Goal: Task Accomplishment & Management: Complete application form

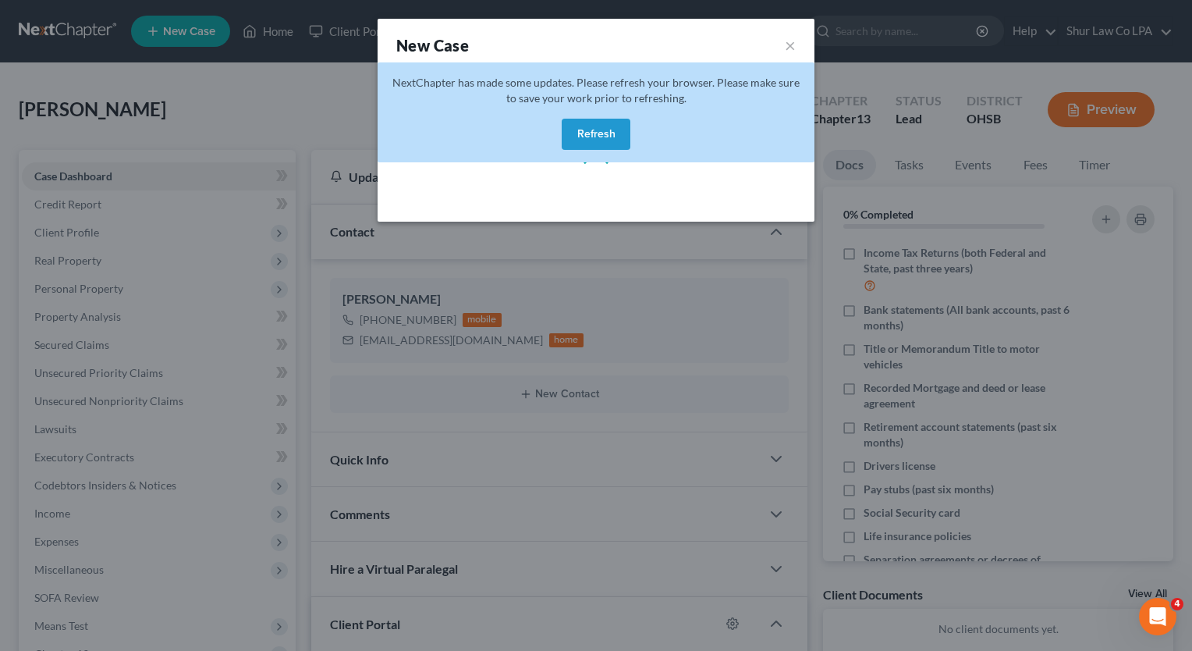
select select "62"
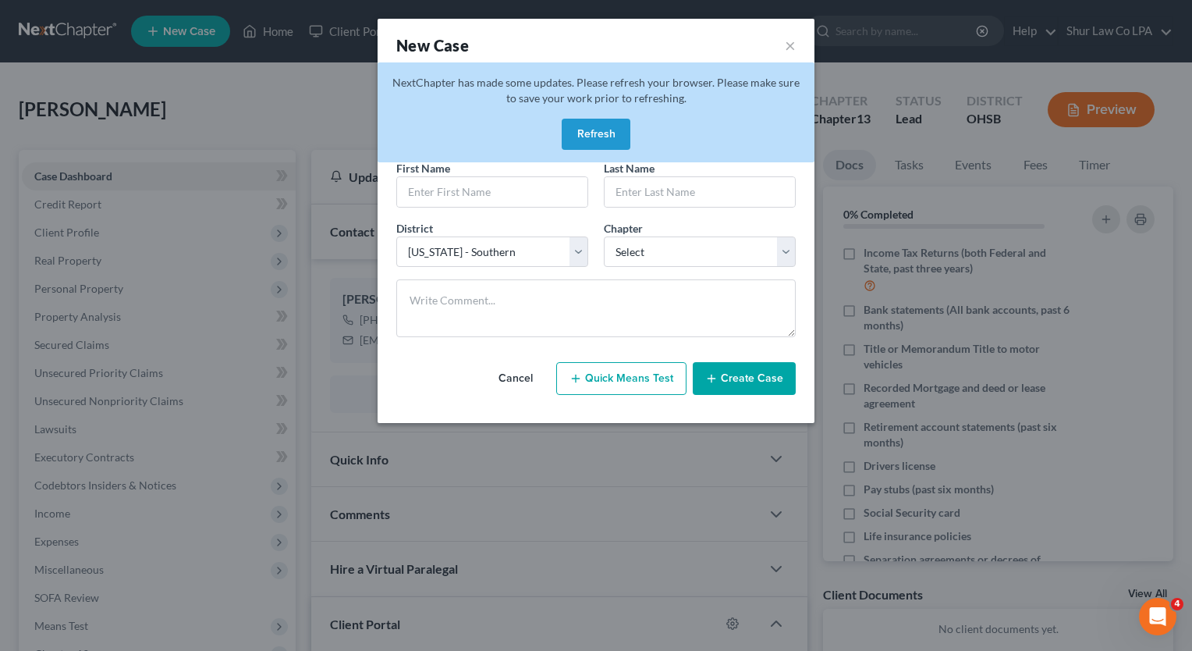
click at [600, 136] on button "Refresh" at bounding box center [596, 134] width 69 height 31
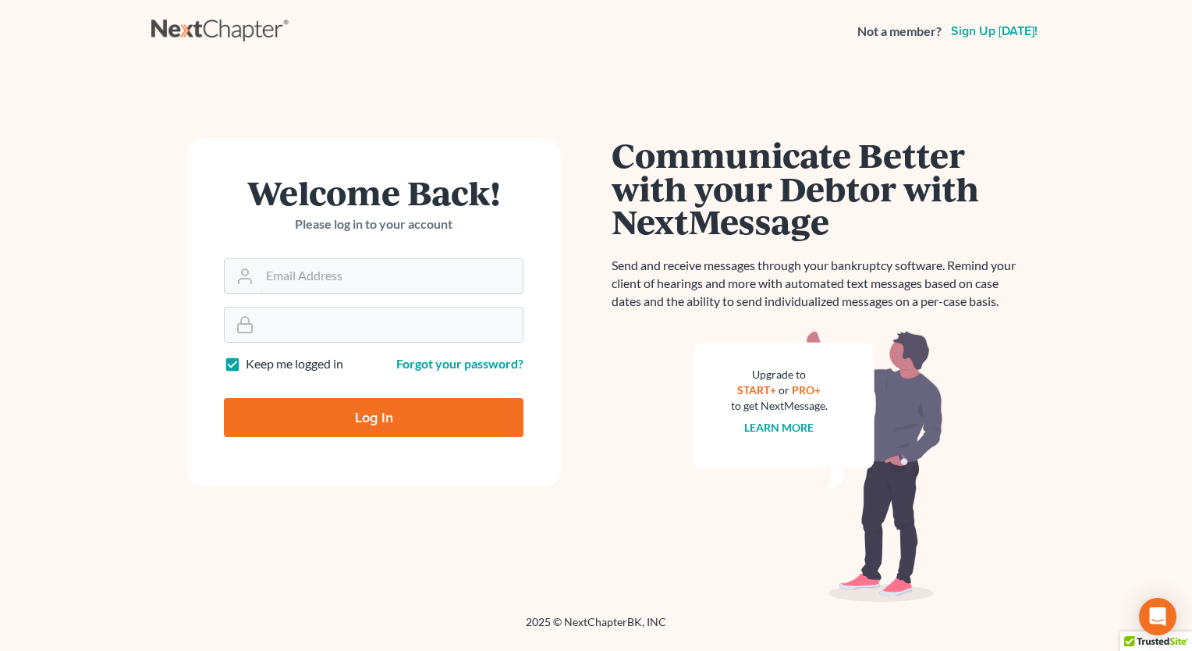
type input "[PERSON_NAME][EMAIL_ADDRESS][DOMAIN_NAME]"
click at [364, 428] on input "Log In" at bounding box center [374, 417] width 300 height 39
type input "Thinking..."
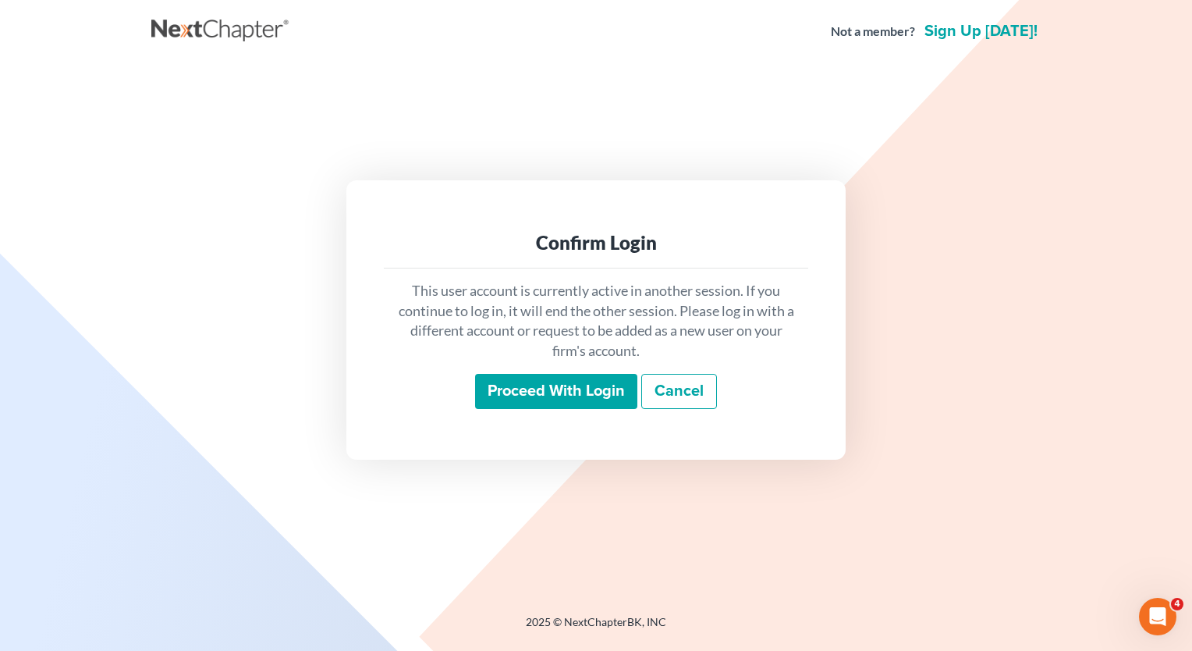
click at [532, 394] on input "Proceed with login" at bounding box center [556, 392] width 162 height 36
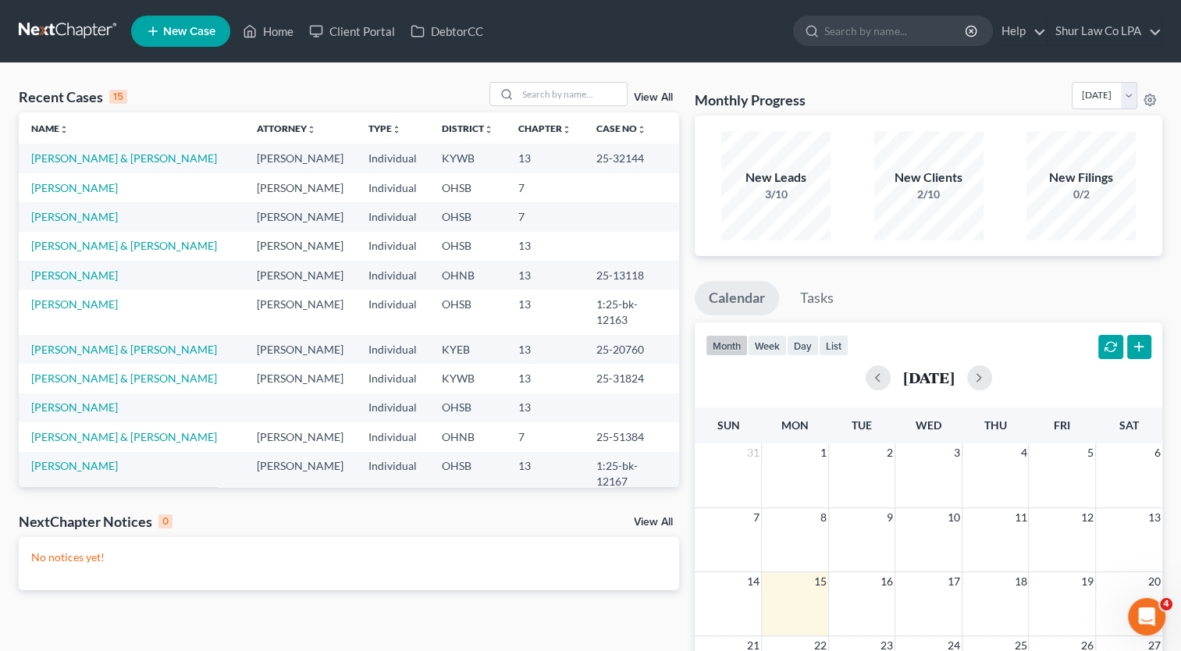
click at [194, 27] on span "New Case" at bounding box center [189, 32] width 52 height 12
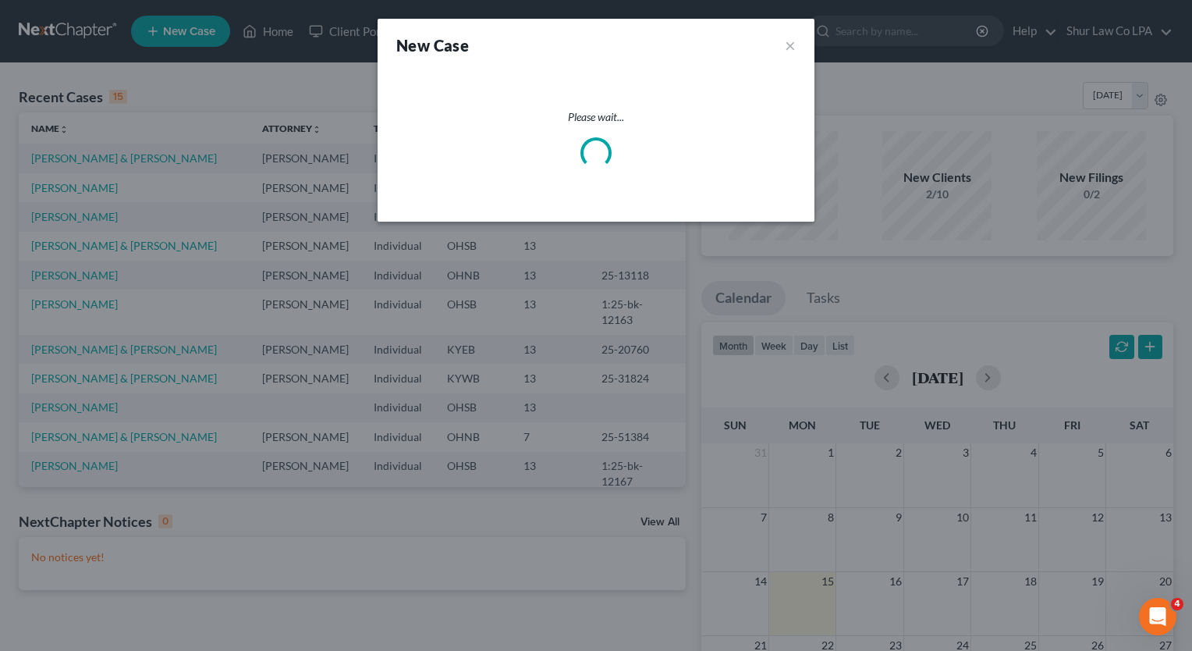
select select "62"
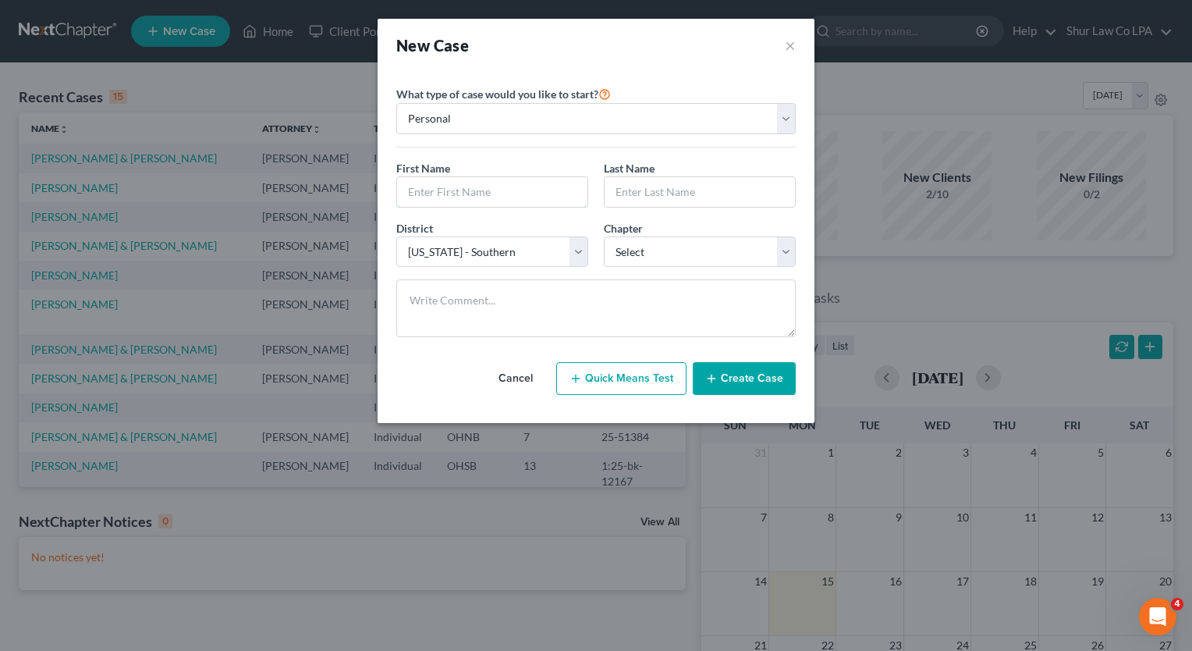
click at [568, 194] on input "text" at bounding box center [492, 192] width 190 height 30
type input "Chantal"
type input "Arwood"
click at [654, 254] on select "Select 7 11 12 13" at bounding box center [700, 251] width 192 height 31
select select "0"
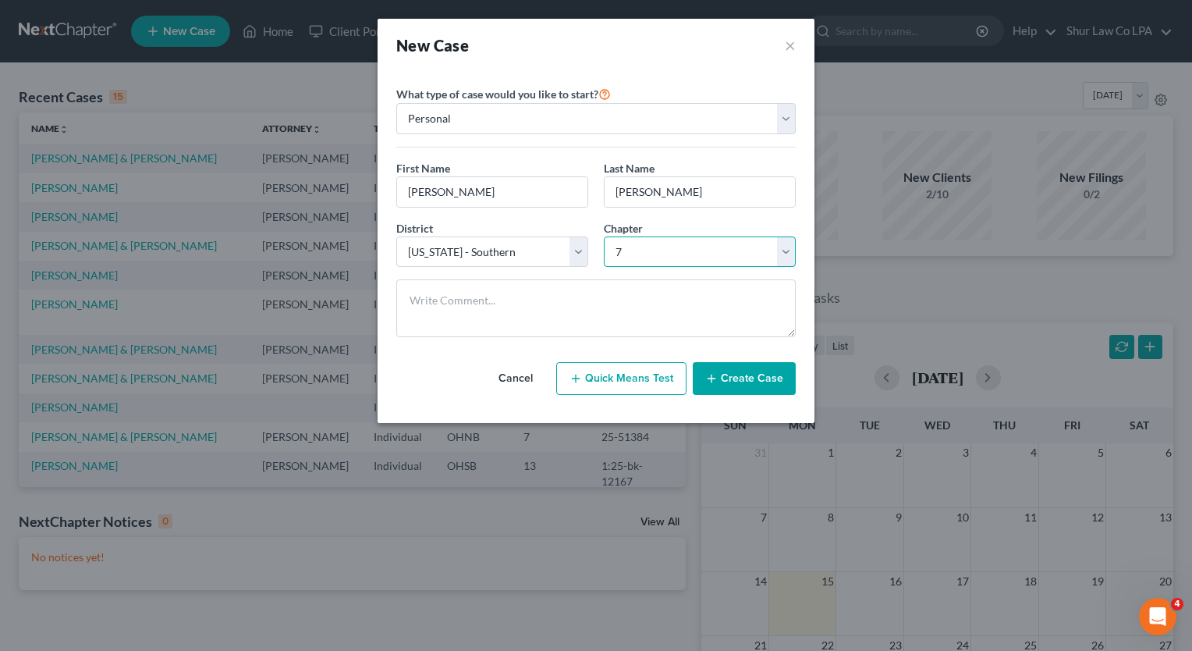
click at [604, 236] on select "Select 7 11 12 13" at bounding box center [700, 251] width 192 height 31
click at [747, 384] on button "Create Case" at bounding box center [744, 378] width 103 height 33
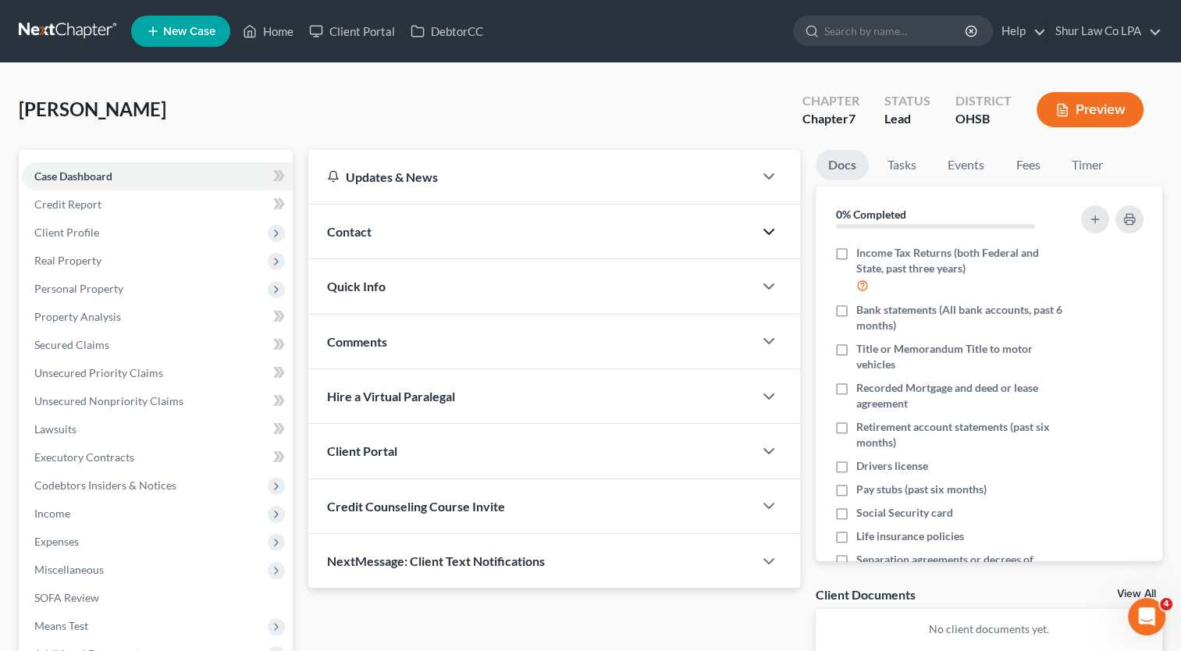
click at [763, 233] on icon "button" at bounding box center [768, 231] width 19 height 19
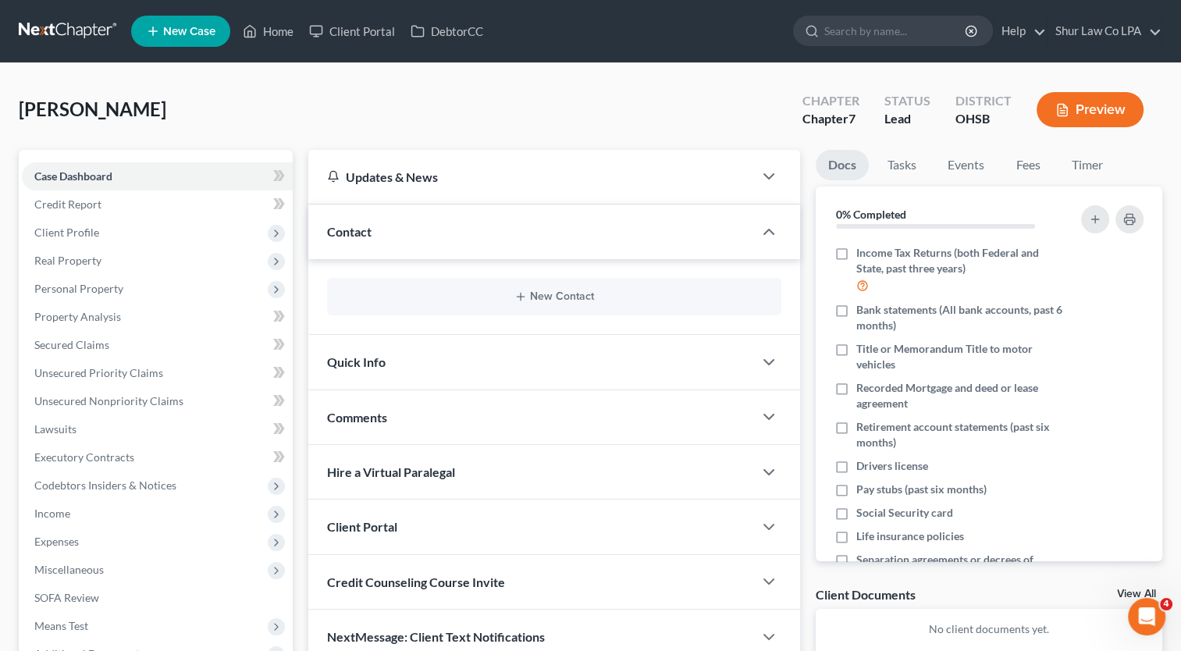
click at [516, 306] on div "New Contact" at bounding box center [554, 296] width 454 height 37
click at [518, 291] on icon "button" at bounding box center [520, 296] width 12 height 12
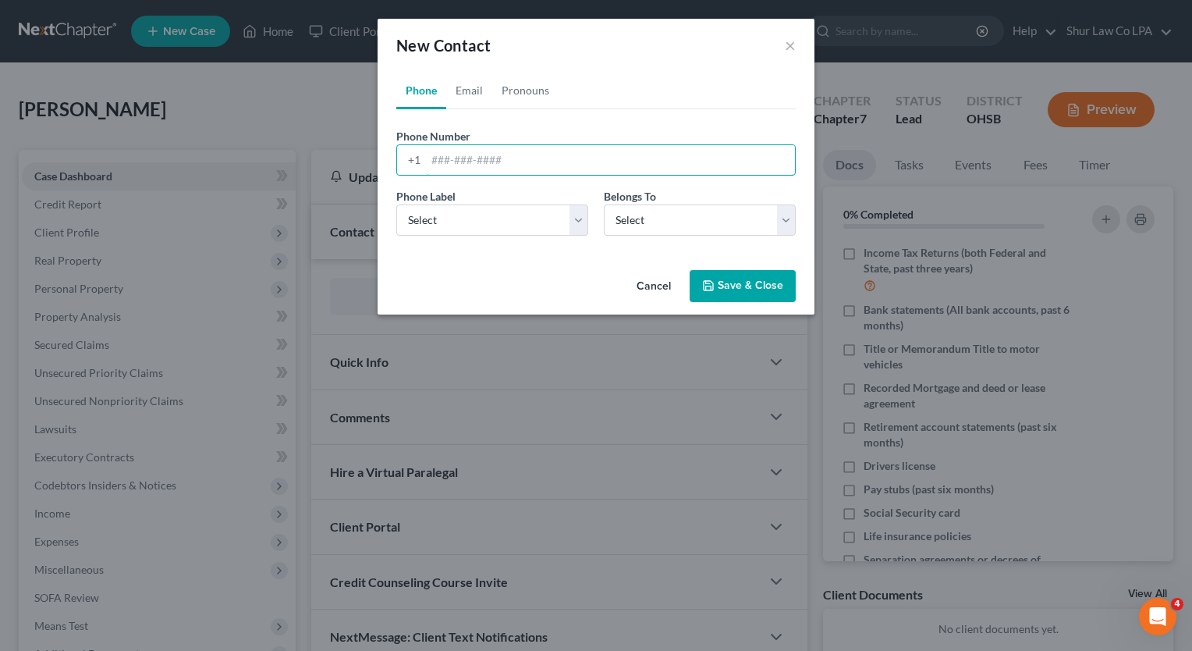
click at [472, 168] on input "tel" at bounding box center [610, 160] width 369 height 30
paste input "2818654132"
type input "2818654132"
click at [579, 215] on select "Select Mobile Home Work Other" at bounding box center [492, 219] width 192 height 31
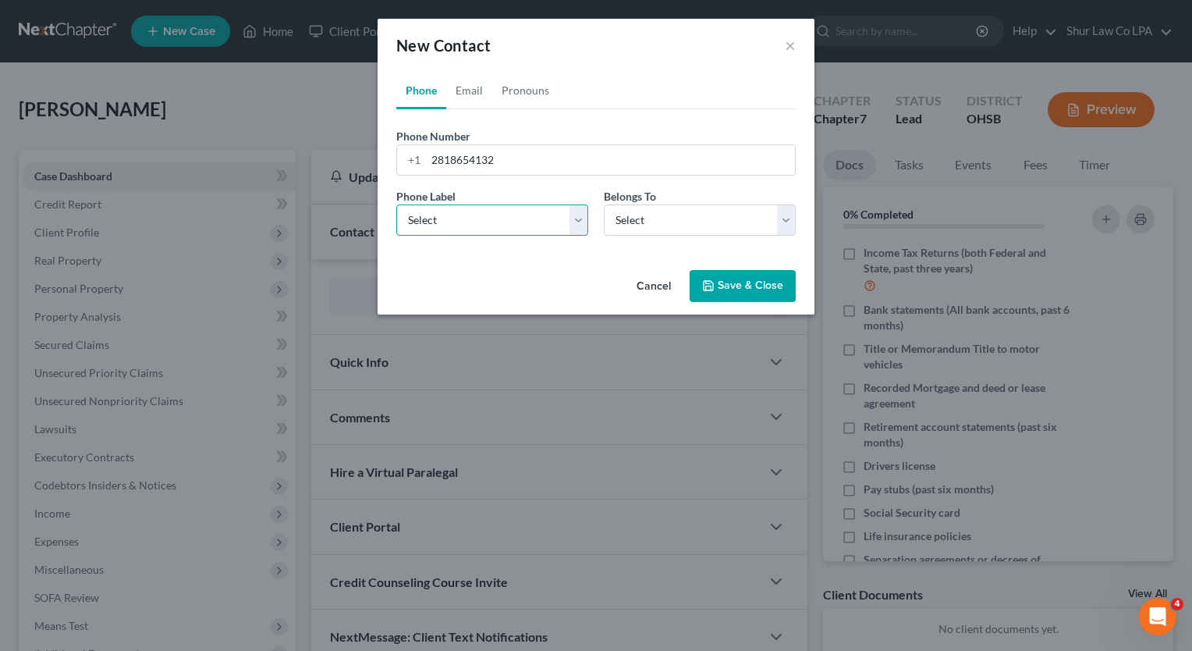
select select "0"
click at [396, 204] on select "Select Mobile Home Work Other" at bounding box center [492, 219] width 192 height 31
click at [652, 214] on select "Select Client Other" at bounding box center [700, 219] width 192 height 31
select select "0"
click at [604, 204] on select "Select Client Other" at bounding box center [700, 219] width 192 height 31
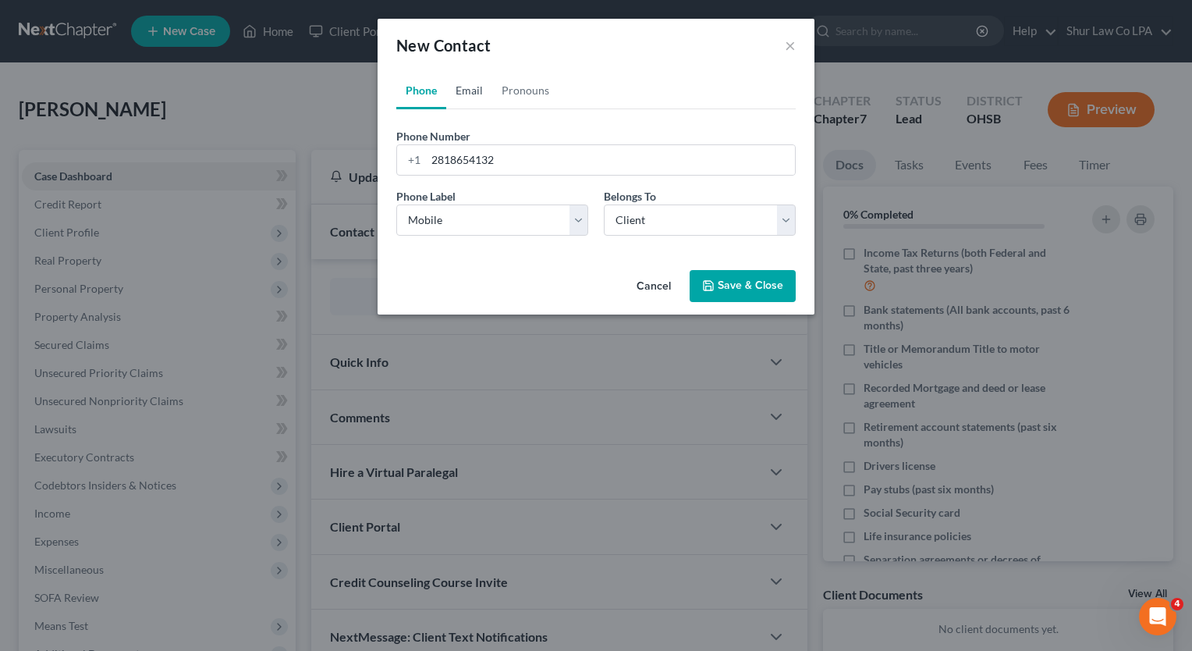
click at [459, 85] on link "Email" at bounding box center [469, 90] width 46 height 37
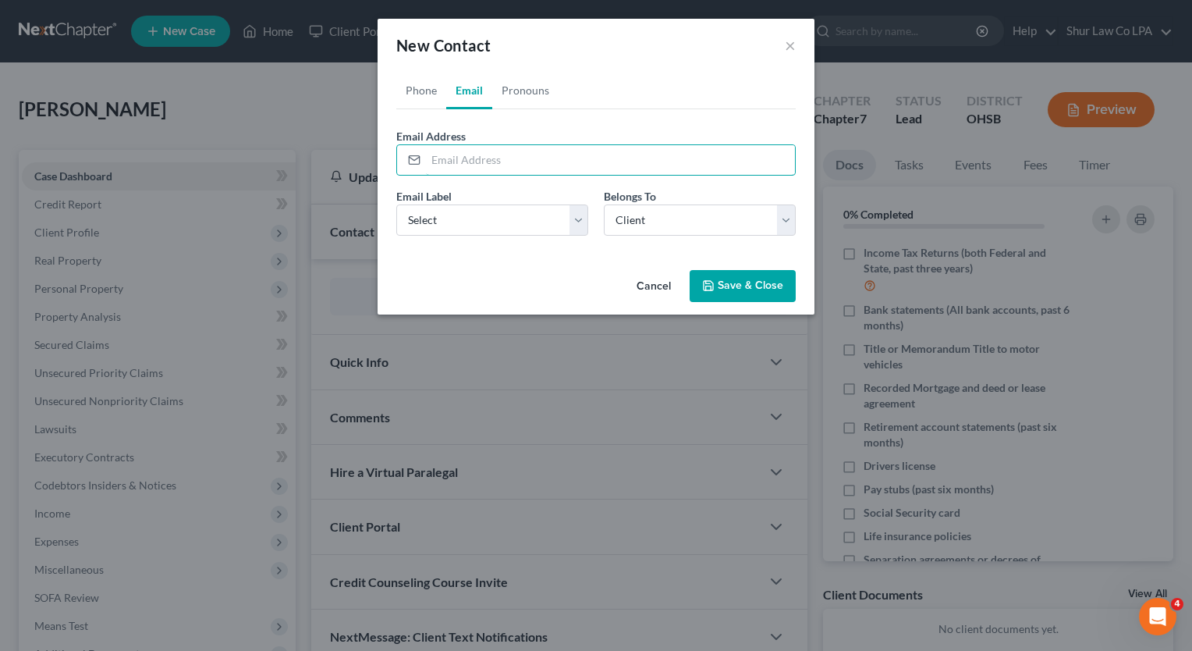
click at [470, 155] on input "email" at bounding box center [610, 160] width 369 height 30
paste input "cdubya1116@gmail.com"
type input "cdubya1116@gmail.com"
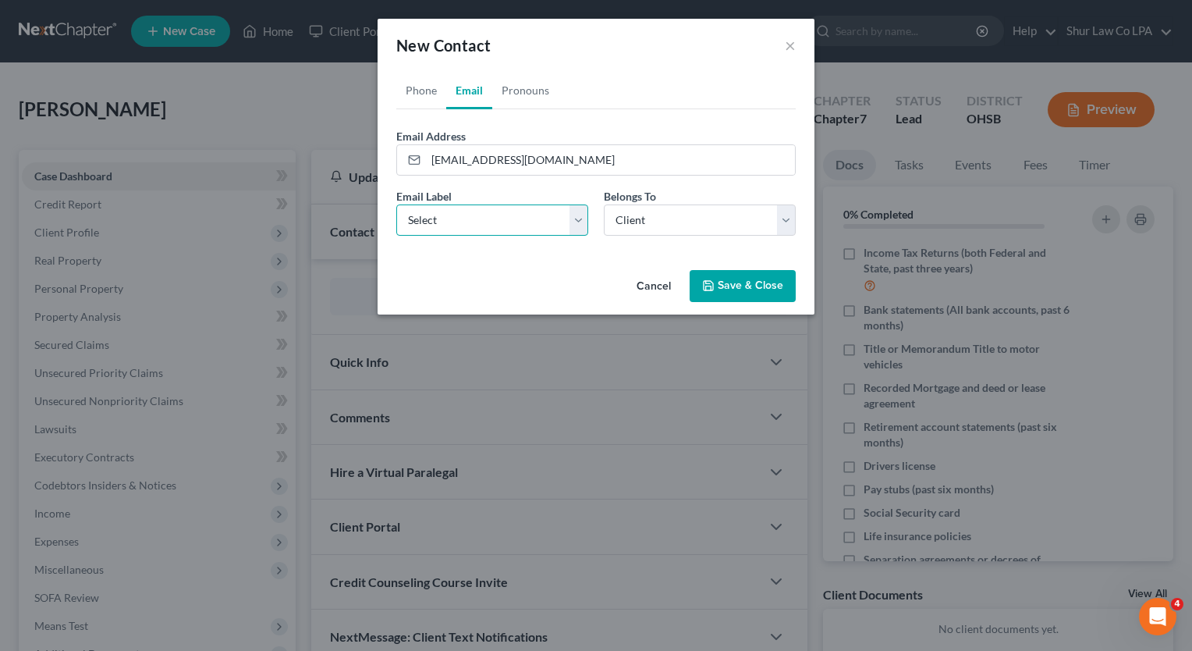
click at [581, 223] on select "Select Home Work Other" at bounding box center [492, 219] width 192 height 31
select select "0"
click at [396, 204] on select "Select Home Work Other" at bounding box center [492, 219] width 192 height 31
click at [729, 282] on button "Save & Close" at bounding box center [743, 286] width 106 height 33
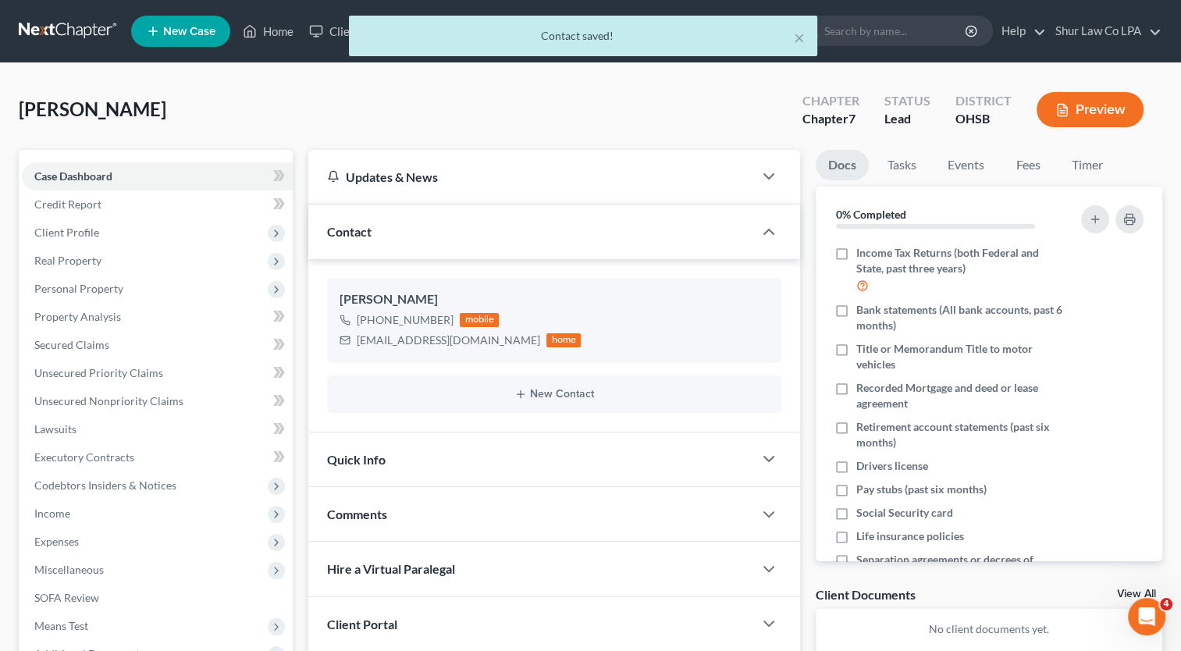
scroll to position [177, 0]
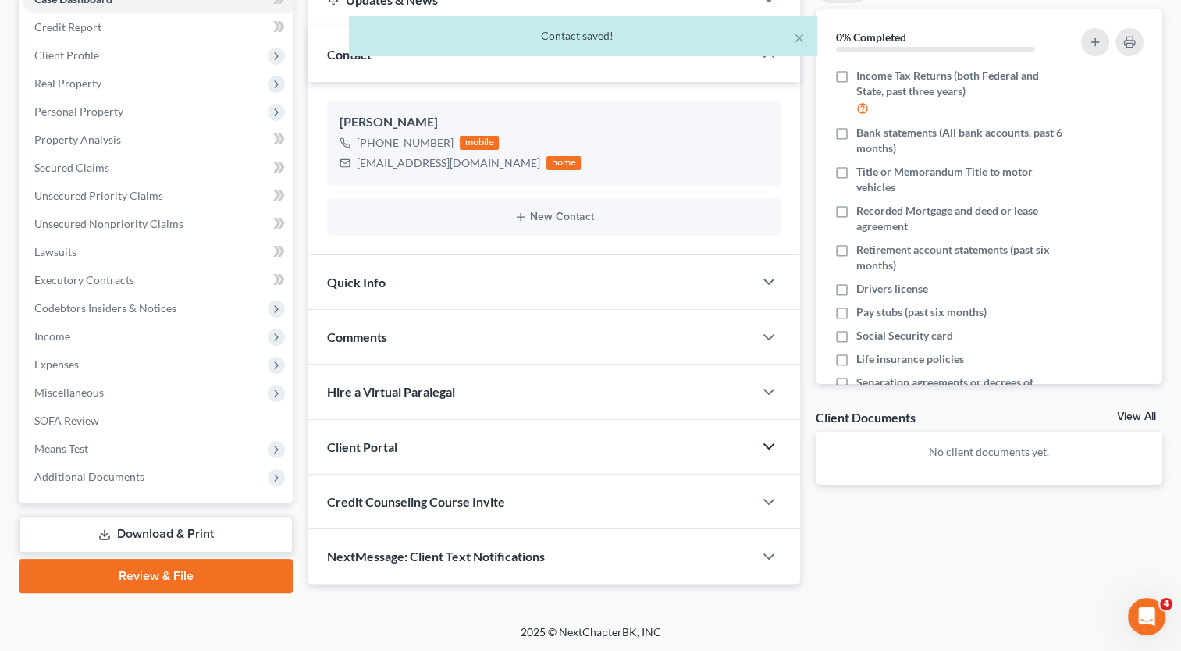
click at [771, 439] on icon "button" at bounding box center [768, 446] width 19 height 19
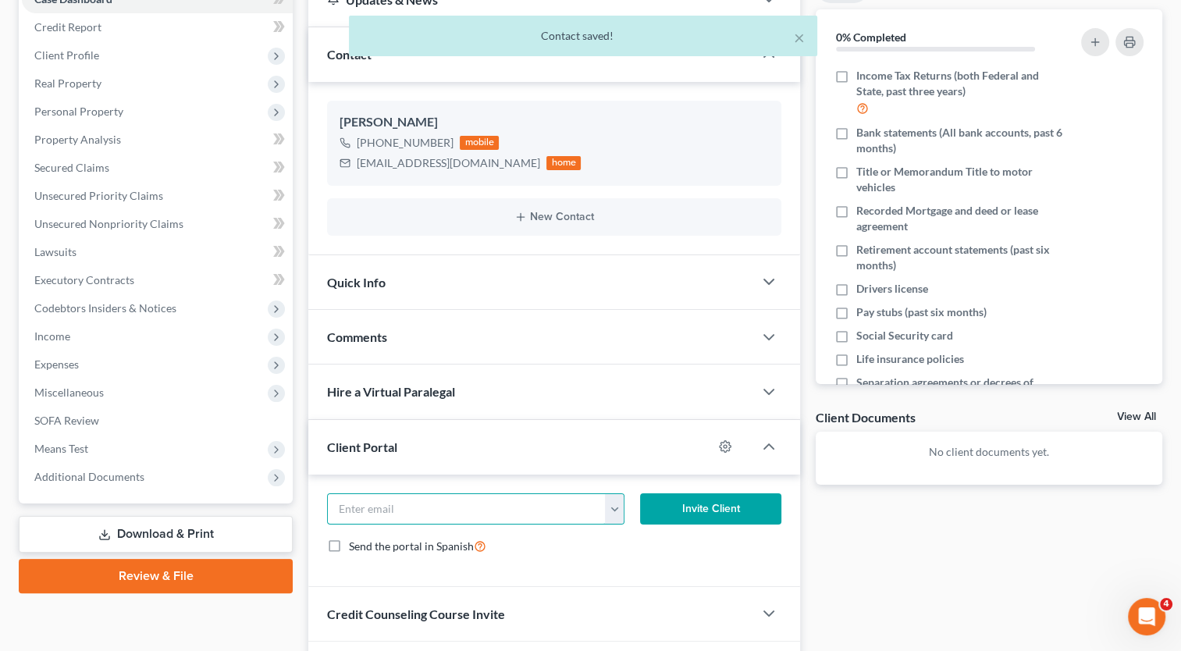
click at [503, 513] on input "email" at bounding box center [467, 509] width 278 height 30
paste input "cdubya1116@gmail.com"
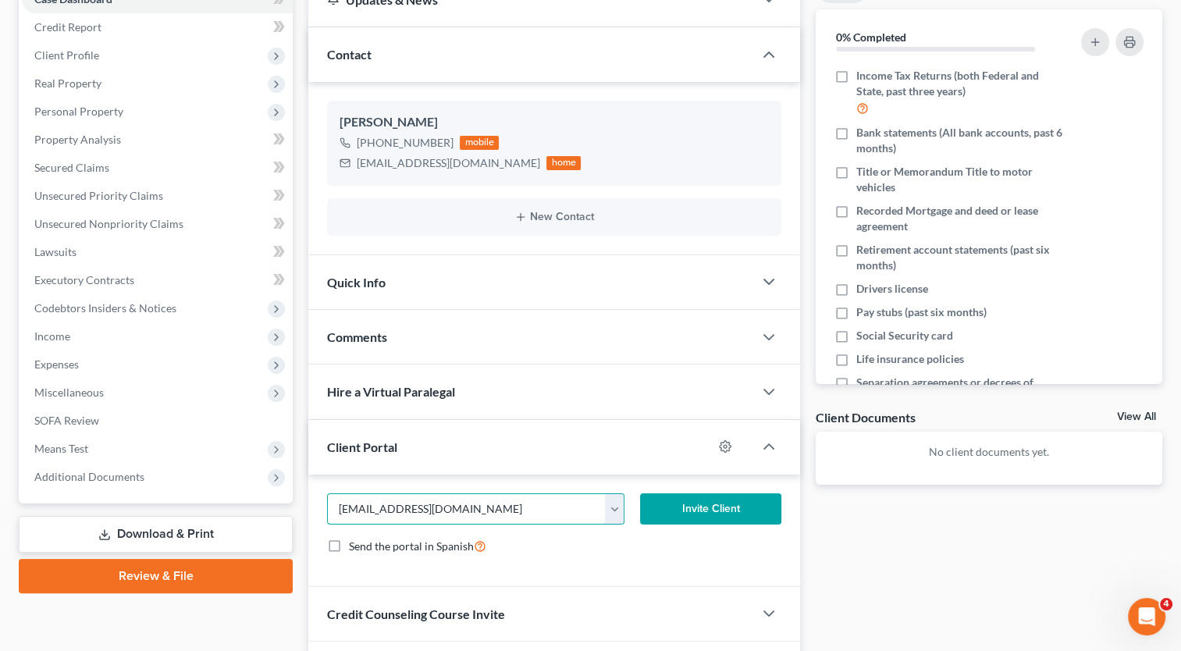
type input "cdubya1116@gmail.com"
click at [672, 496] on button "Invite Client" at bounding box center [710, 508] width 141 height 31
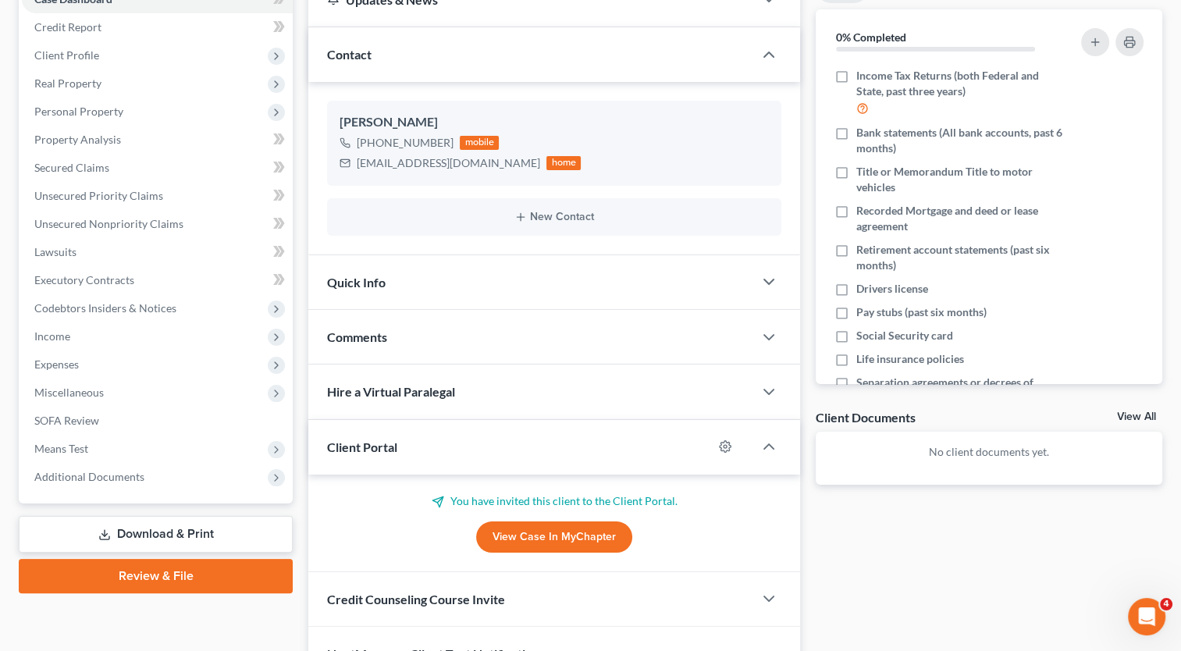
scroll to position [265, 0]
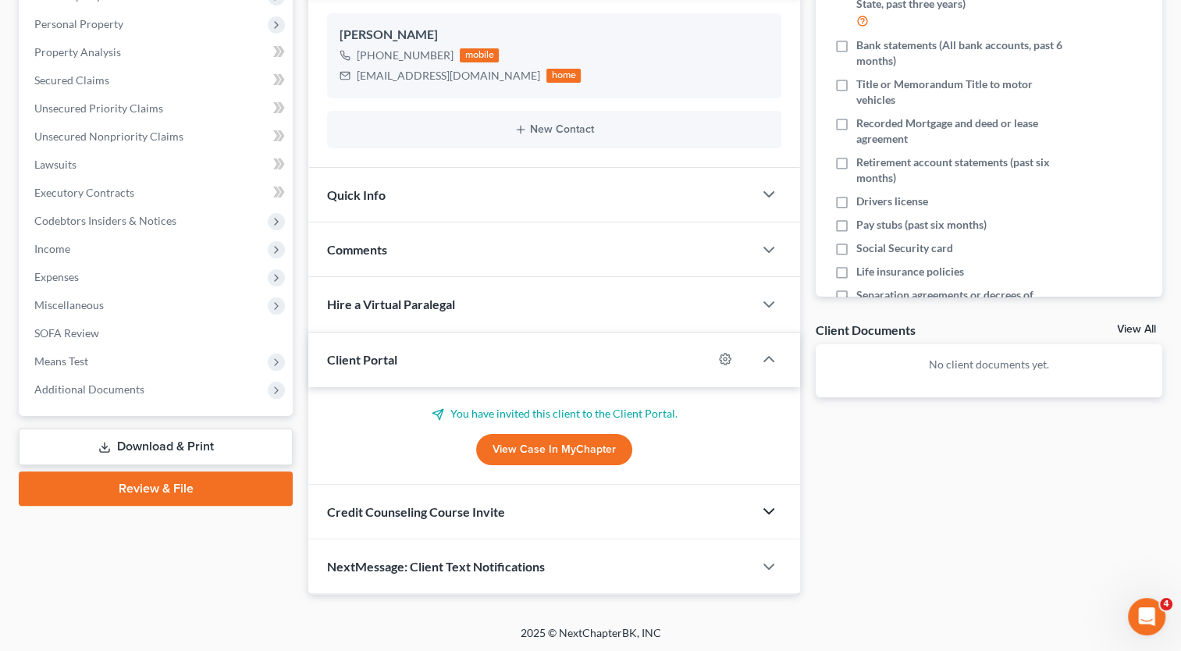
click at [767, 508] on icon "button" at bounding box center [768, 511] width 19 height 19
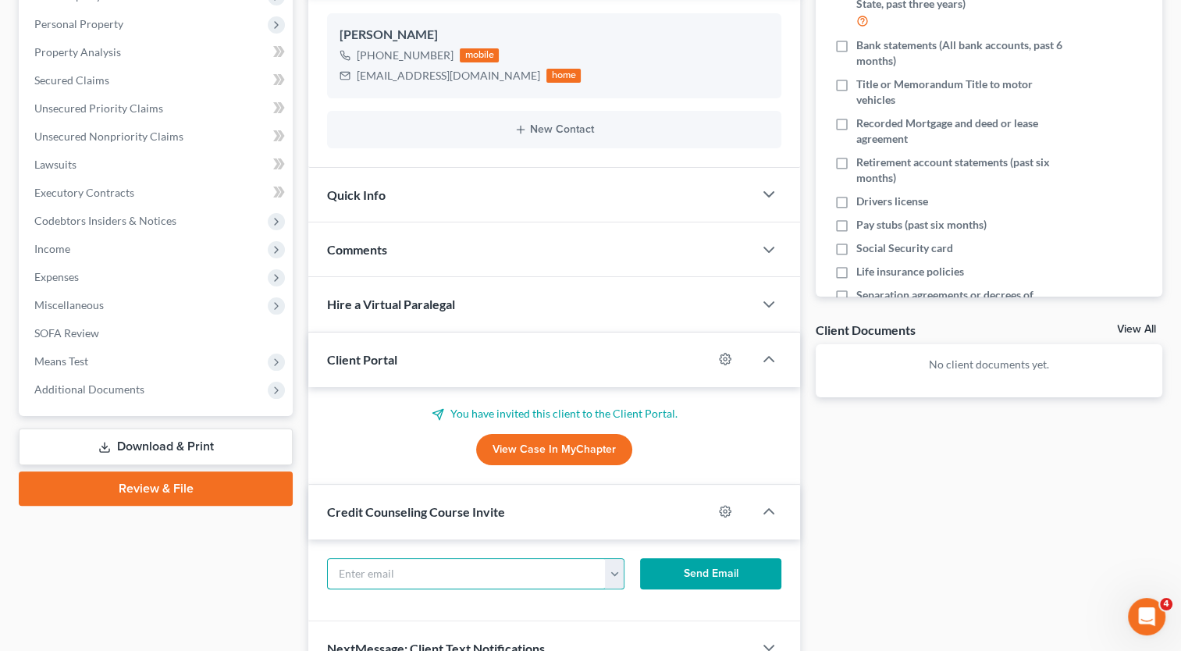
click at [457, 577] on input "text" at bounding box center [467, 574] width 278 height 30
paste input "cdubya1116@gmail.com"
type input "cdubya1116@gmail.com"
click at [705, 565] on button "Send Email" at bounding box center [710, 573] width 141 height 31
